Goal: Information Seeking & Learning: Compare options

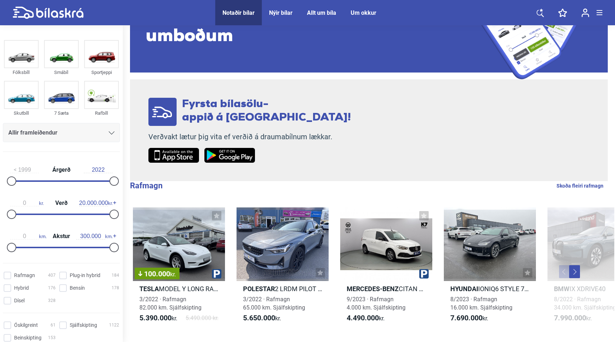
click at [91, 135] on div "Allir framleiðendur" at bounding box center [61, 133] width 106 height 10
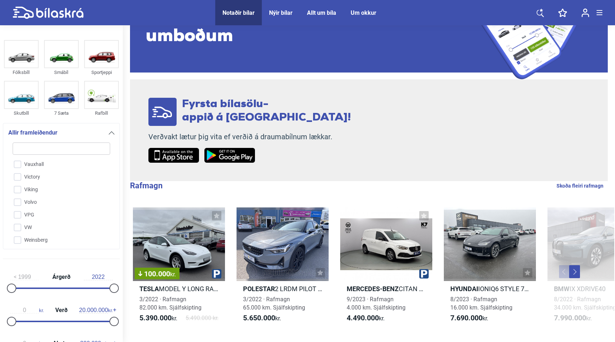
scroll to position [1806, 0]
click at [17, 225] on input "VW" at bounding box center [57, 231] width 98 height 13
checkbox input "true"
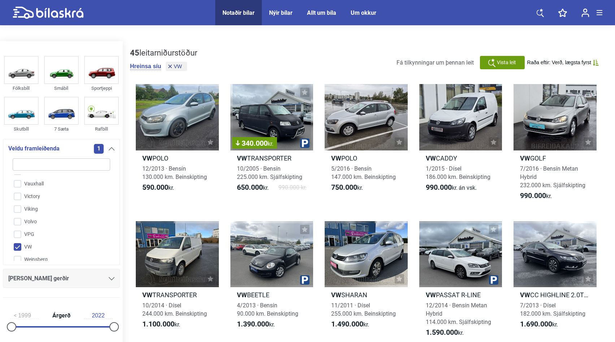
click at [108, 144] on div "1" at bounding box center [104, 149] width 21 height 10
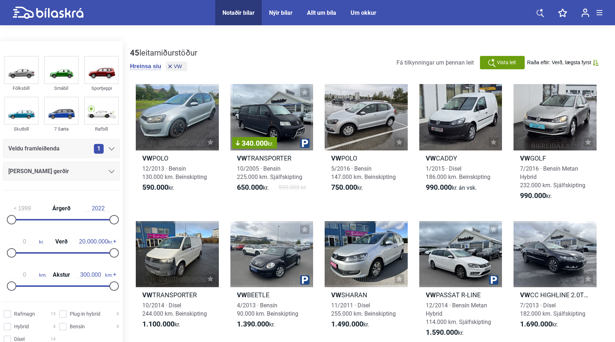
click at [114, 163] on div "[PERSON_NAME] gerðir" at bounding box center [61, 171] width 117 height 19
click at [111, 166] on div "[PERSON_NAME] gerðir" at bounding box center [61, 171] width 106 height 10
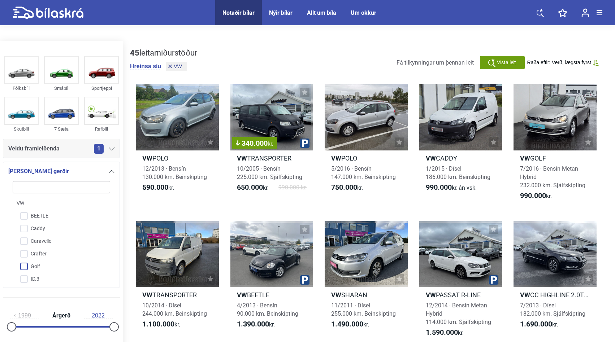
click at [48, 261] on input "Golf" at bounding box center [57, 267] width 98 height 13
checkbox input "true"
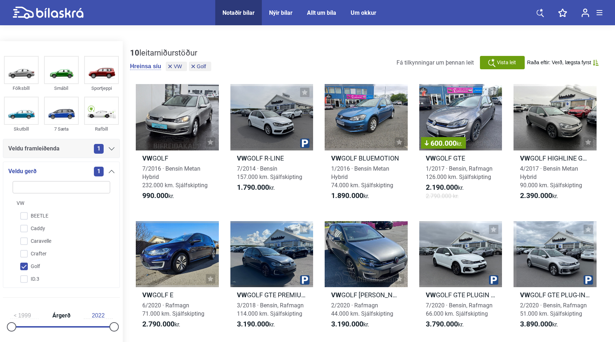
click at [106, 167] on div "1" at bounding box center [104, 172] width 21 height 10
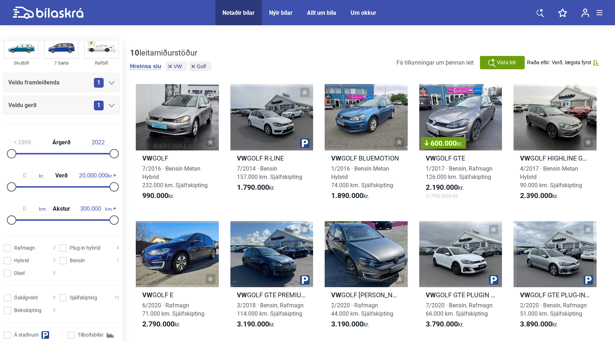
scroll to position [69, 0]
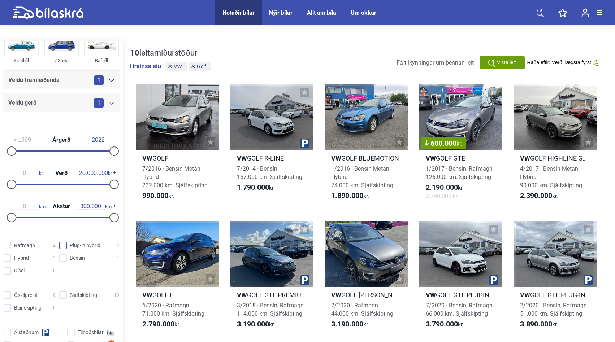
click at [69, 242] on hybrid "Plug-in hybrid 4" at bounding box center [90, 246] width 60 height 8
checkbox hybrid "true"
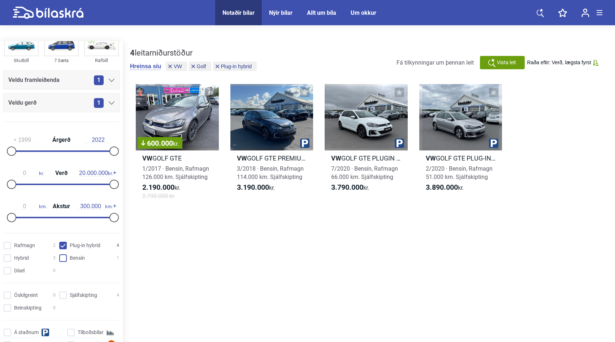
click at [67, 255] on input "Bensín 1" at bounding box center [90, 259] width 60 height 8
checkbox input "true"
